Goal: Task Accomplishment & Management: Use online tool/utility

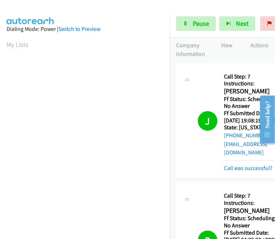
scroll to position [168, 0]
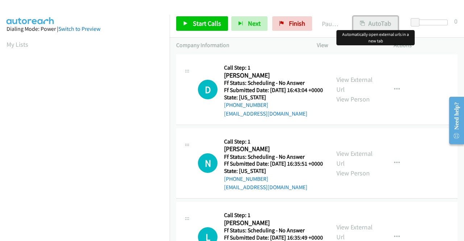
click at [275, 26] on button "AutoTab" at bounding box center [375, 23] width 45 height 15
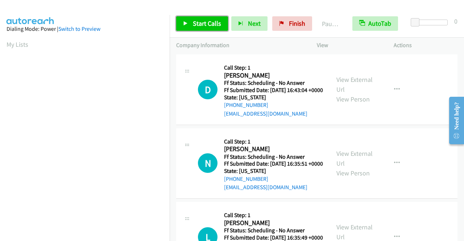
click at [209, 24] on span "Start Calls" at bounding box center [207, 23] width 28 height 8
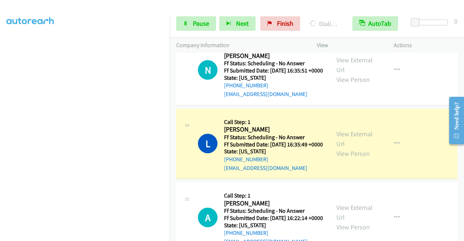
scroll to position [145, 0]
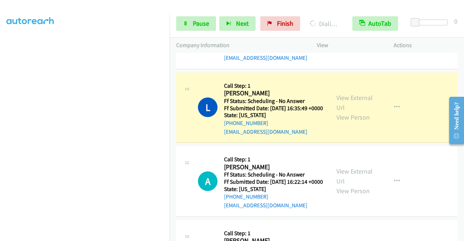
click at [231, 98] on h2 "Laura Daly" at bounding box center [273, 93] width 99 height 8
copy h2 "Laura"
click at [275, 112] on link "View External Url" at bounding box center [355, 103] width 36 height 18
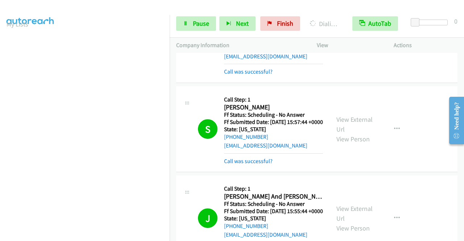
scroll to position [165, 0]
click at [200, 20] on span "Pause" at bounding box center [201, 23] width 16 height 8
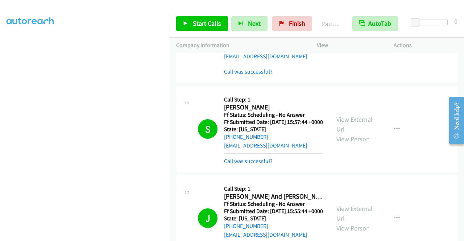
scroll to position [0, 0]
